Goal: Transaction & Acquisition: Obtain resource

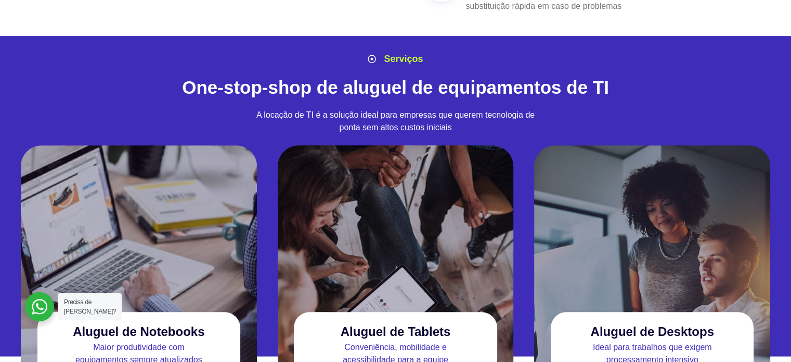
scroll to position [957, 0]
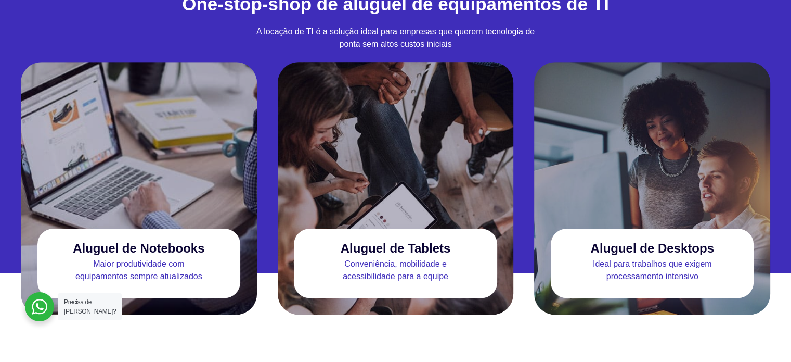
click at [98, 268] on div "Maior produtividade com equipamentos sempre atualizados" at bounding box center [138, 273] width 203 height 32
click at [88, 138] on div at bounding box center [139, 140] width 236 height 156
click at [146, 257] on p "Maior produtividade com equipamentos sempre atualizados" at bounding box center [138, 269] width 203 height 25
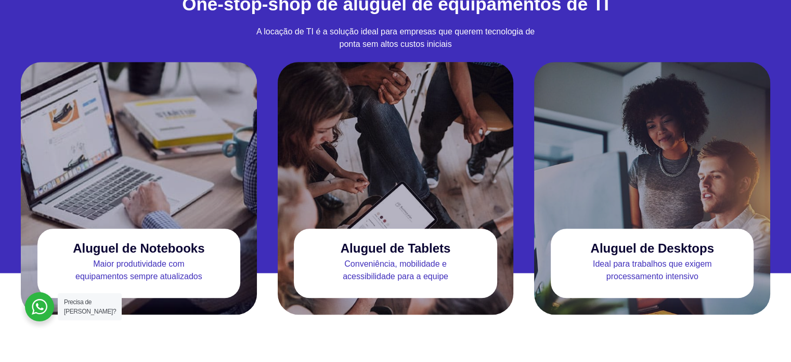
click at [167, 257] on p "Maior produtividade com equipamentos sempre atualizados" at bounding box center [138, 269] width 203 height 25
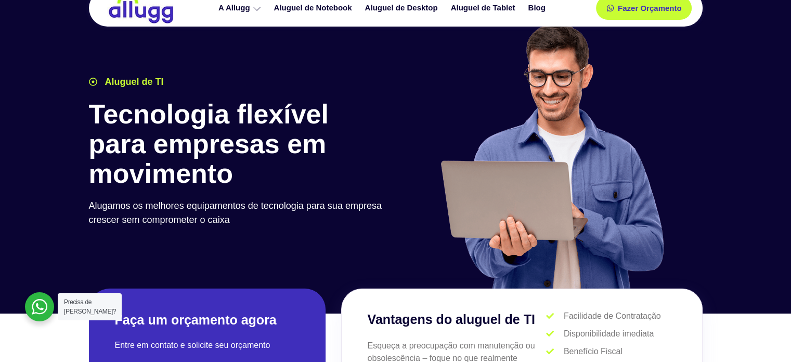
scroll to position [0, 0]
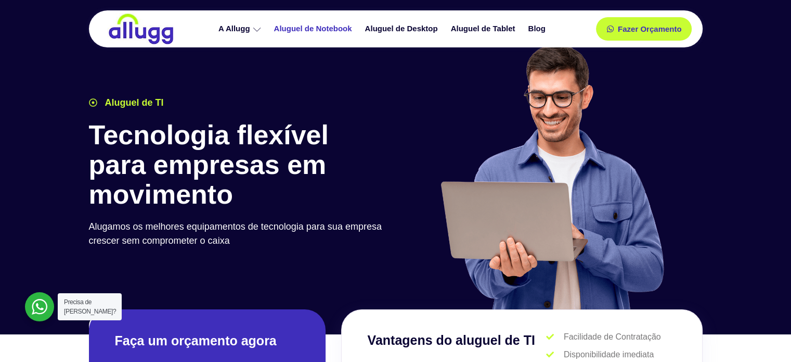
click at [318, 33] on link "Aluguel de Notebook" at bounding box center [314, 29] width 91 height 18
